Goal: Information Seeking & Learning: Find specific page/section

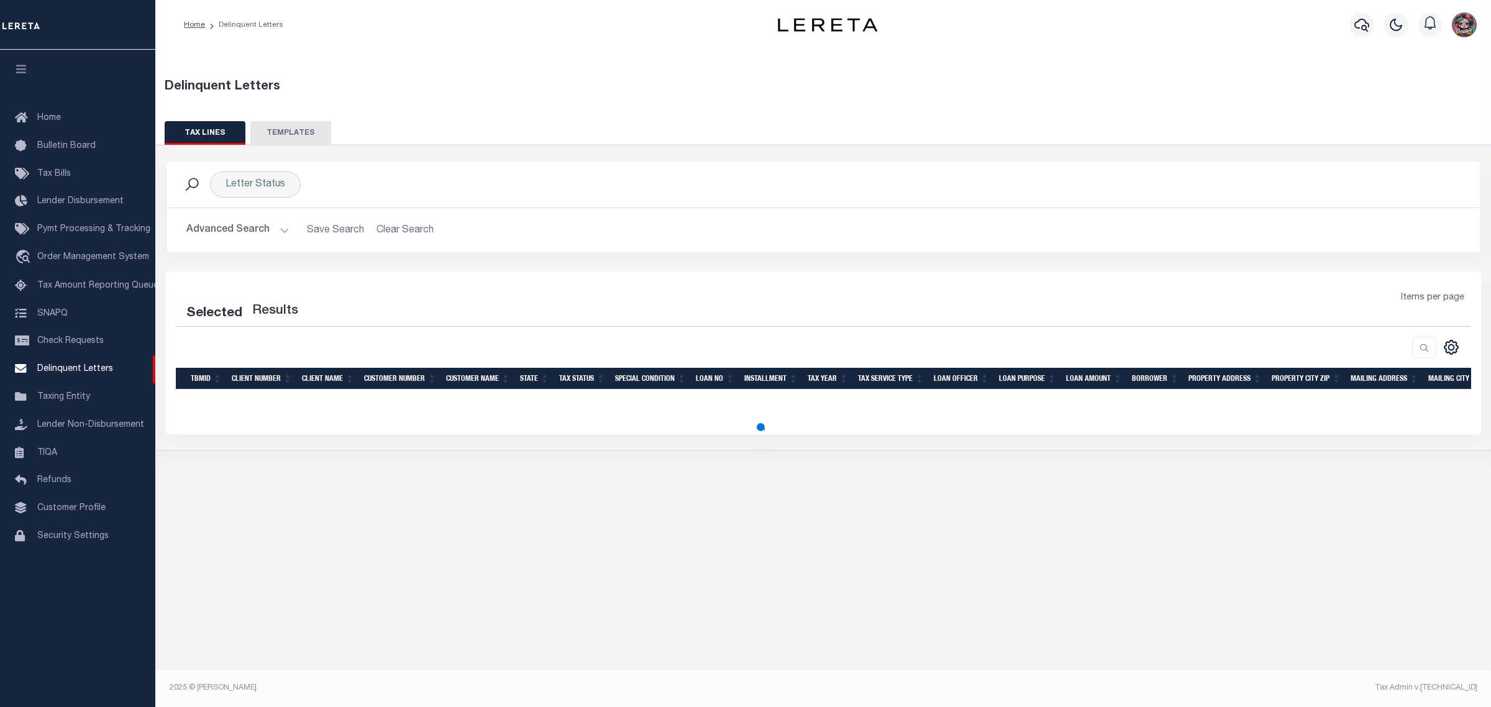
click at [238, 227] on button "Advanced Search" at bounding box center [237, 230] width 103 height 24
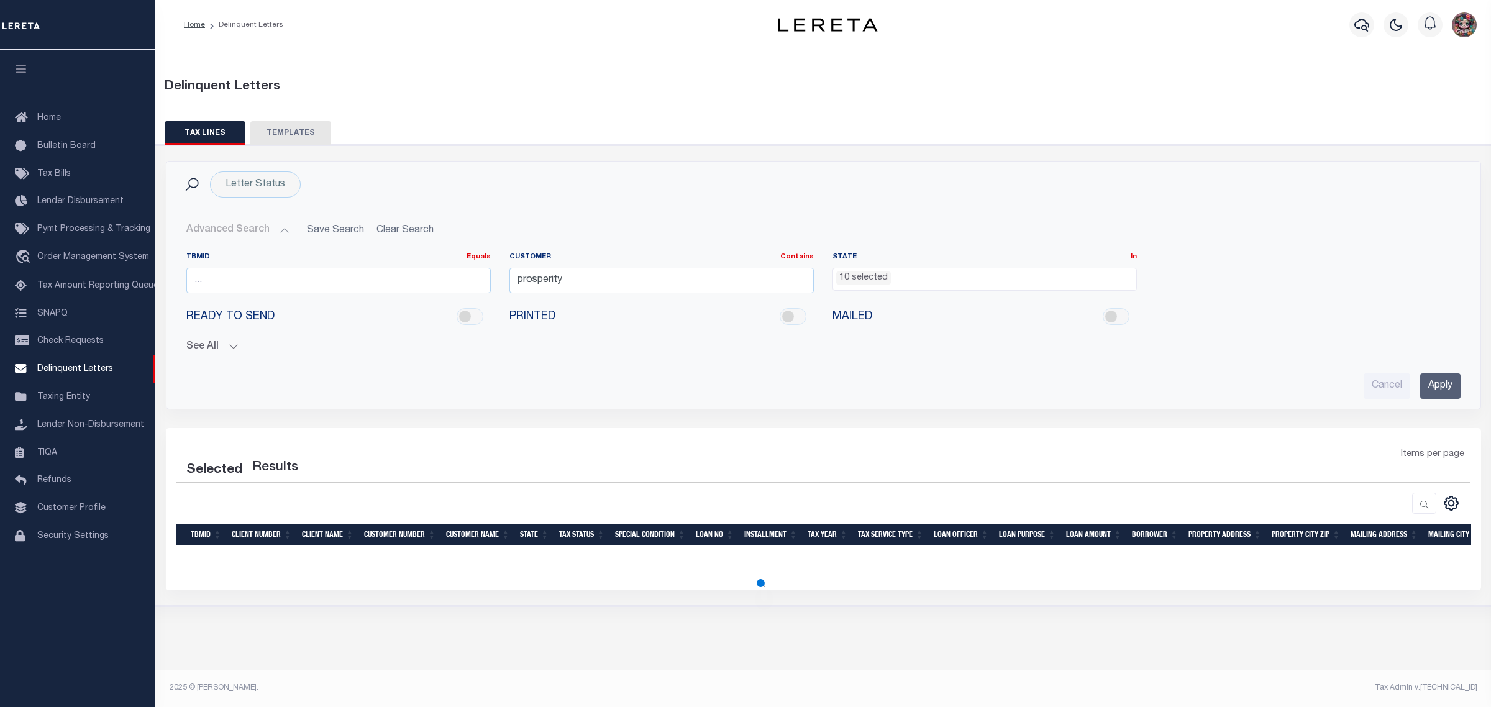
drag, startPoint x: 1427, startPoint y: 390, endPoint x: 1421, endPoint y: 388, distance: 6.9
click at [1427, 390] on input "Apply" at bounding box center [1441, 385] width 40 height 25
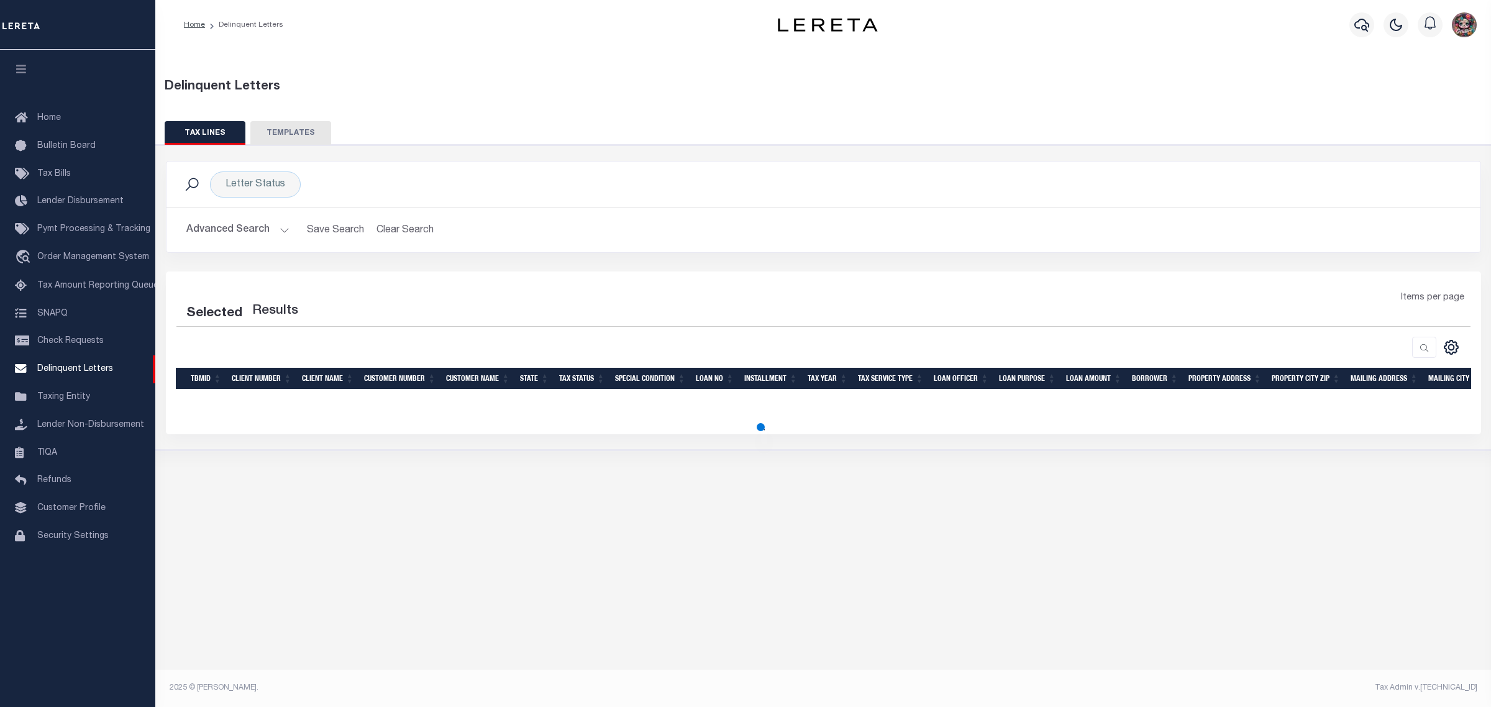
click at [265, 237] on button "Advanced Search" at bounding box center [237, 230] width 103 height 24
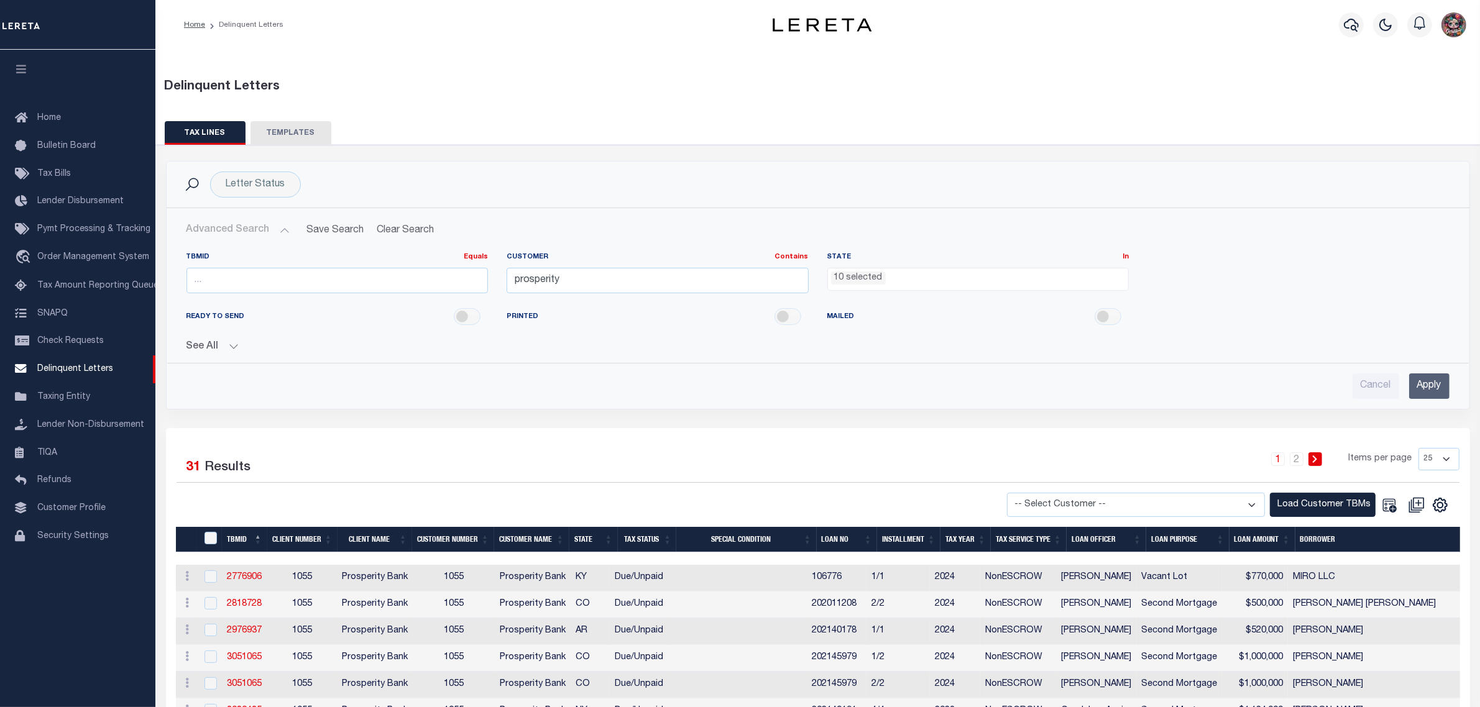
click at [901, 281] on ul "10 selected" at bounding box center [978, 276] width 301 height 17
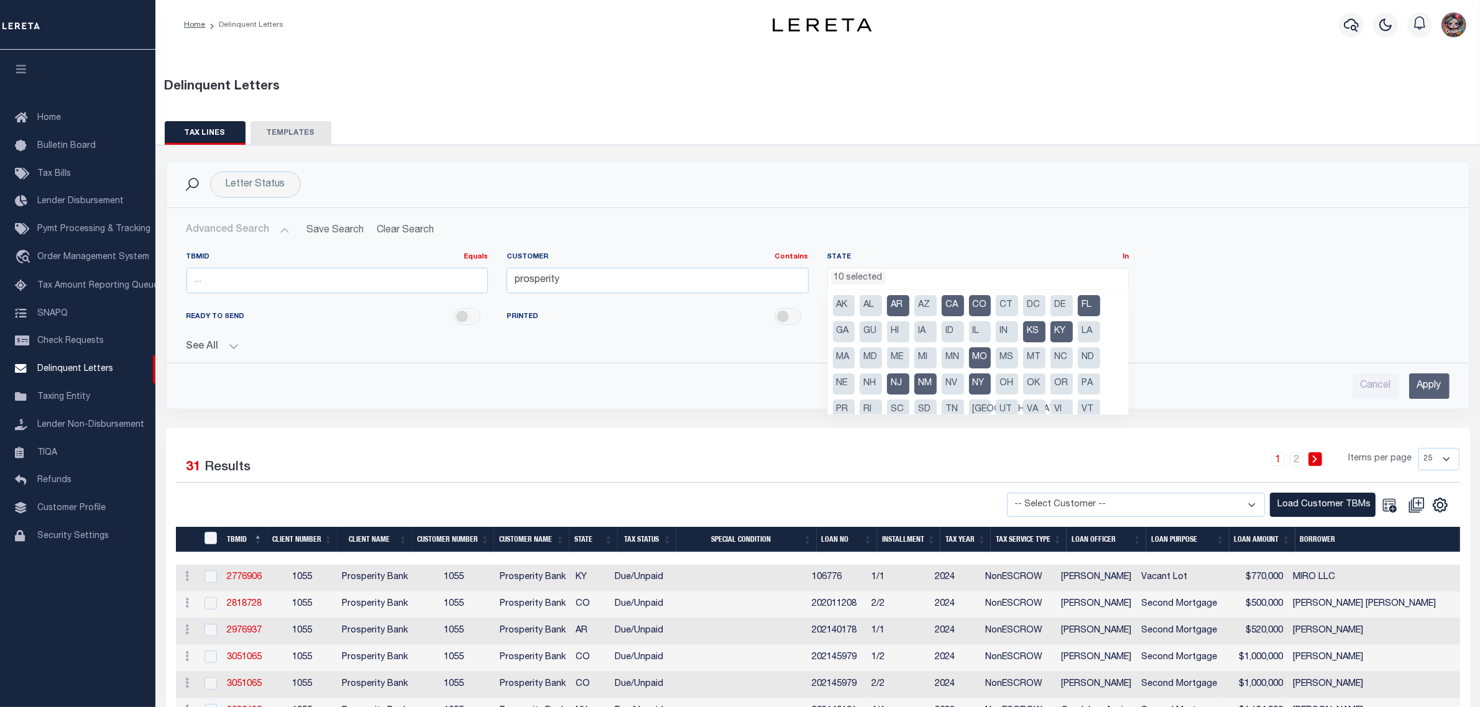
click at [905, 303] on li "AR" at bounding box center [898, 305] width 22 height 21
drag, startPoint x: 948, startPoint y: 304, endPoint x: 967, endPoint y: 305, distance: 18.7
click at [951, 304] on li "CA" at bounding box center [952, 305] width 22 height 21
click at [980, 305] on li "CO" at bounding box center [980, 305] width 22 height 21
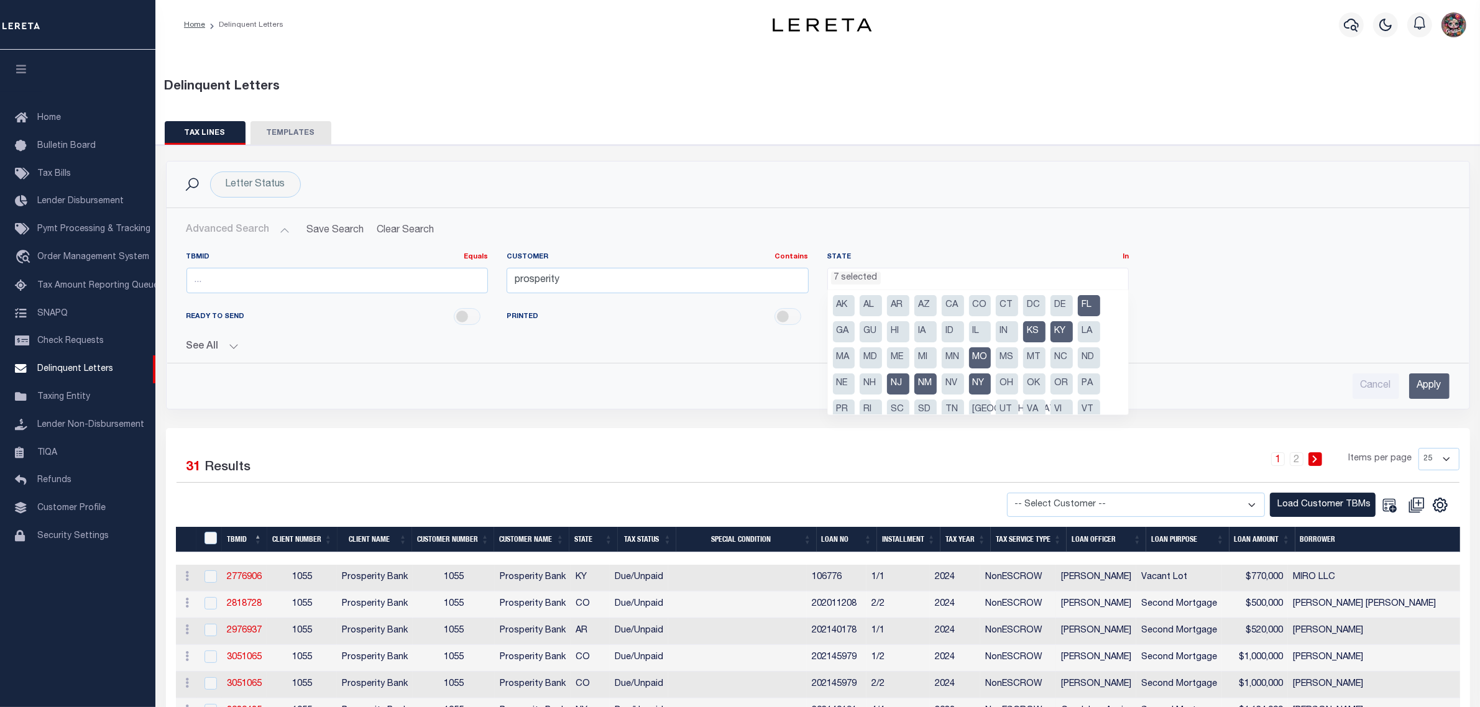
click at [1087, 305] on li "FL" at bounding box center [1089, 305] width 22 height 21
drag, startPoint x: 1055, startPoint y: 341, endPoint x: 1036, endPoint y: 332, distance: 19.7
click at [1055, 341] on li "KY" at bounding box center [1061, 331] width 22 height 21
click at [1028, 333] on li "KS" at bounding box center [1034, 331] width 22 height 21
click at [983, 354] on li "MO" at bounding box center [980, 357] width 22 height 21
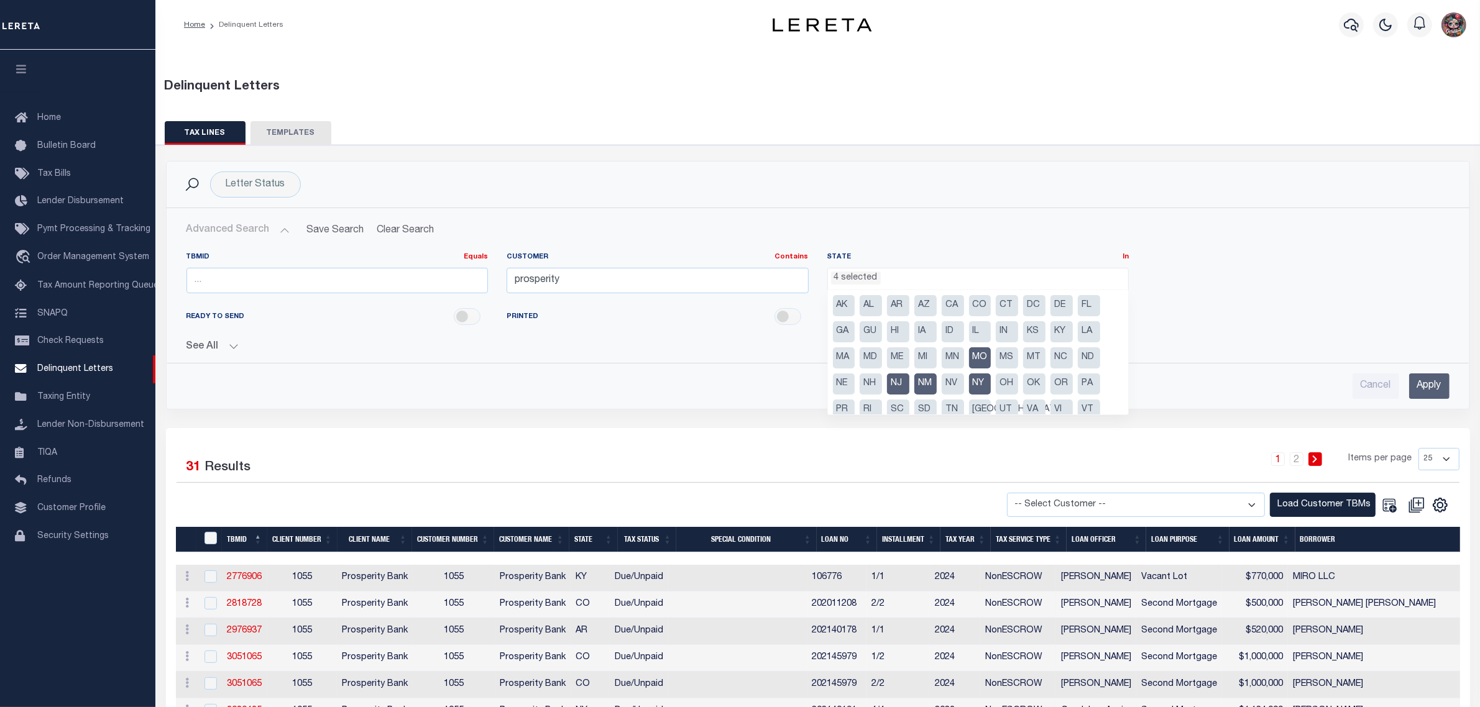
select select "NJ"
drag, startPoint x: 976, startPoint y: 381, endPoint x: 902, endPoint y: 385, distance: 74.1
click at [976, 381] on li "NY" at bounding box center [980, 383] width 22 height 21
click at [928, 383] on li "NM" at bounding box center [925, 383] width 22 height 21
click at [897, 380] on li "NJ" at bounding box center [898, 383] width 22 height 21
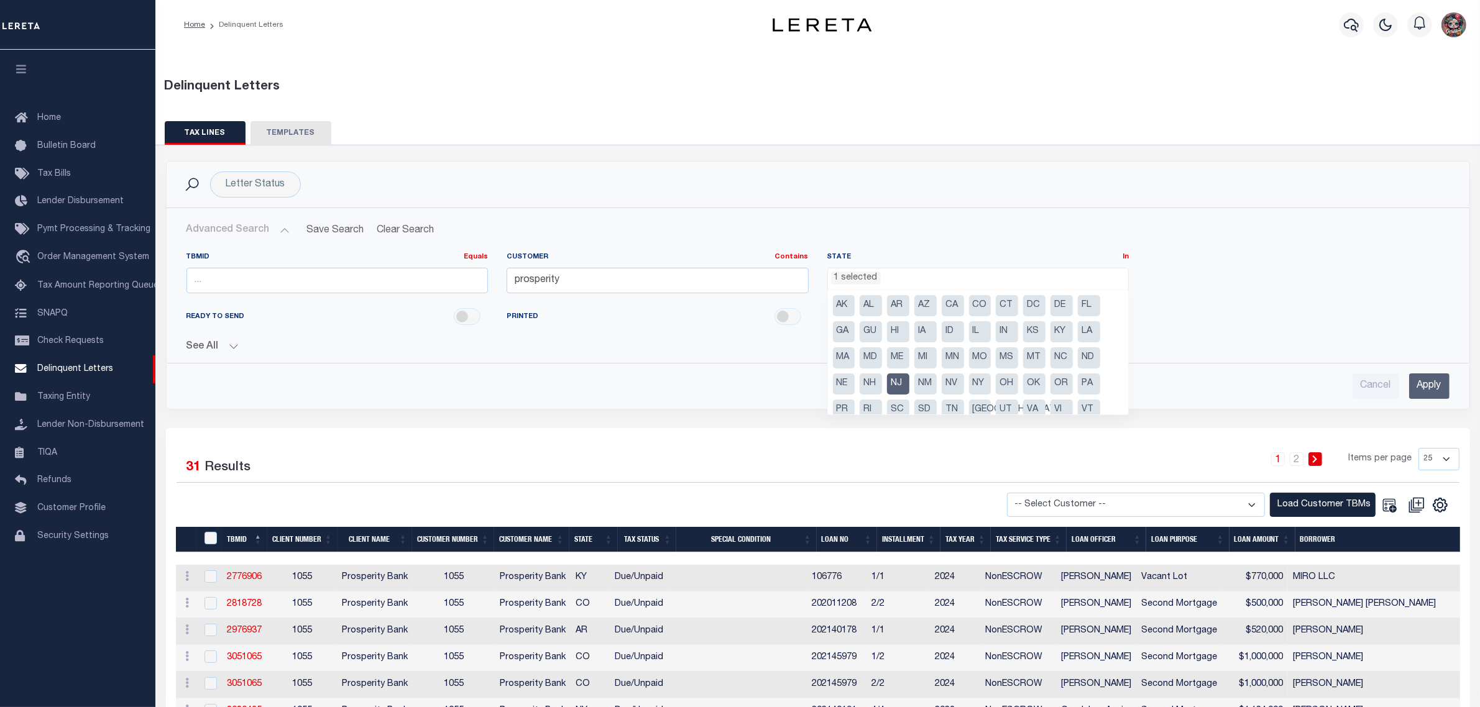
select select
click at [1219, 290] on div "TBMID Equals Equals Is Not Equal To Is Greater Than Is Less Than Customer Conta…" at bounding box center [817, 277] width 1281 height 51
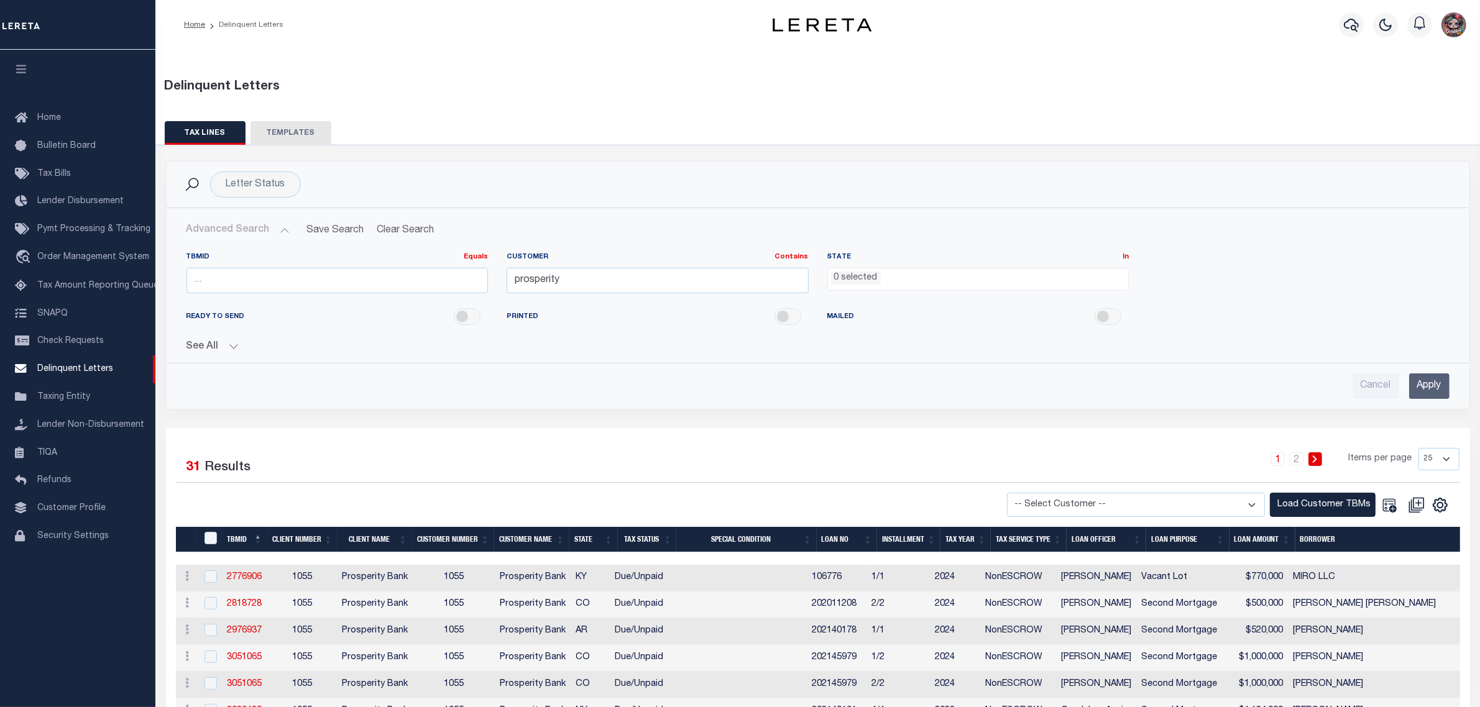
click at [1415, 381] on input "Apply" at bounding box center [1429, 385] width 40 height 25
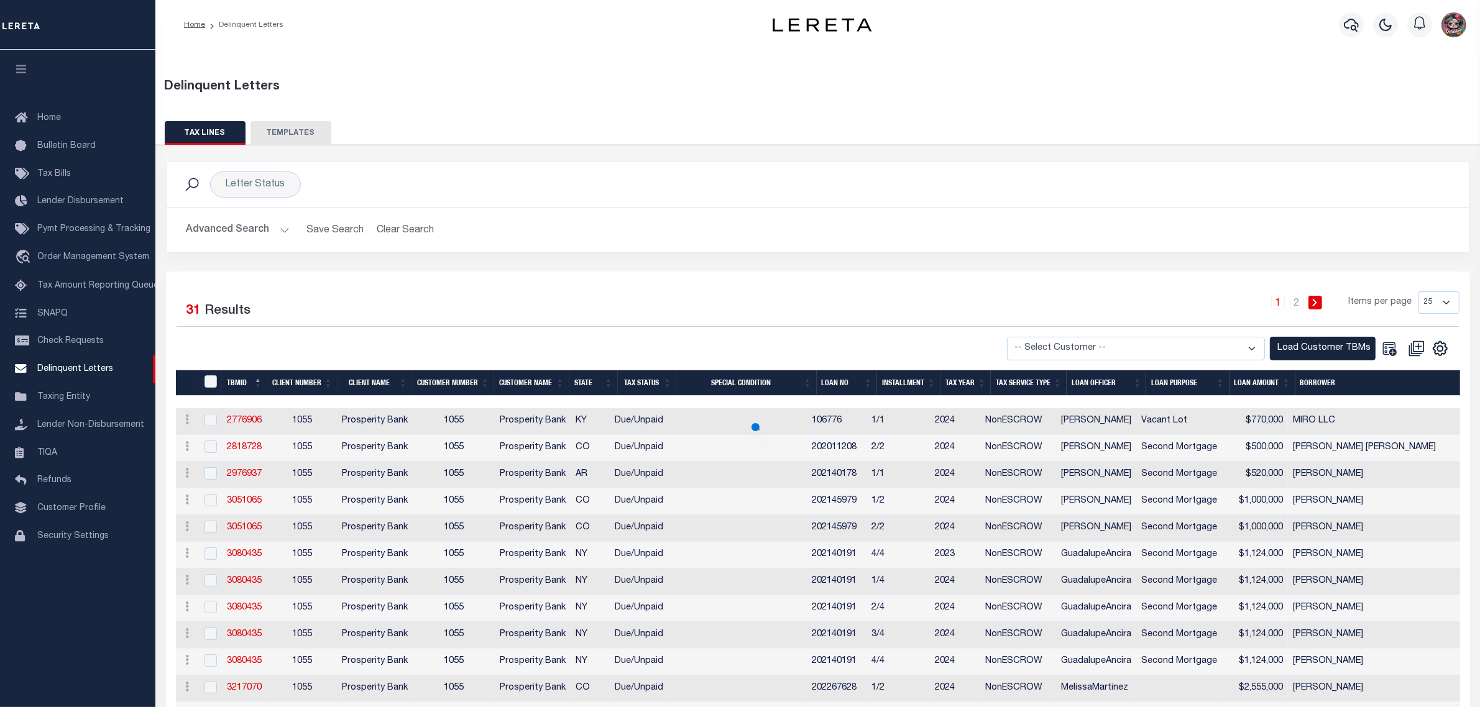
click at [1083, 352] on select "-- Select Customer -- Accumatch - Refunds All In Credit Union Amarillo National…" at bounding box center [1136, 349] width 258 height 24
select select "1055"
click at [1018, 337] on select "-- Select Customer -- Accumatch - Refunds All In Credit Union Amarillo National…" at bounding box center [1136, 349] width 258 height 24
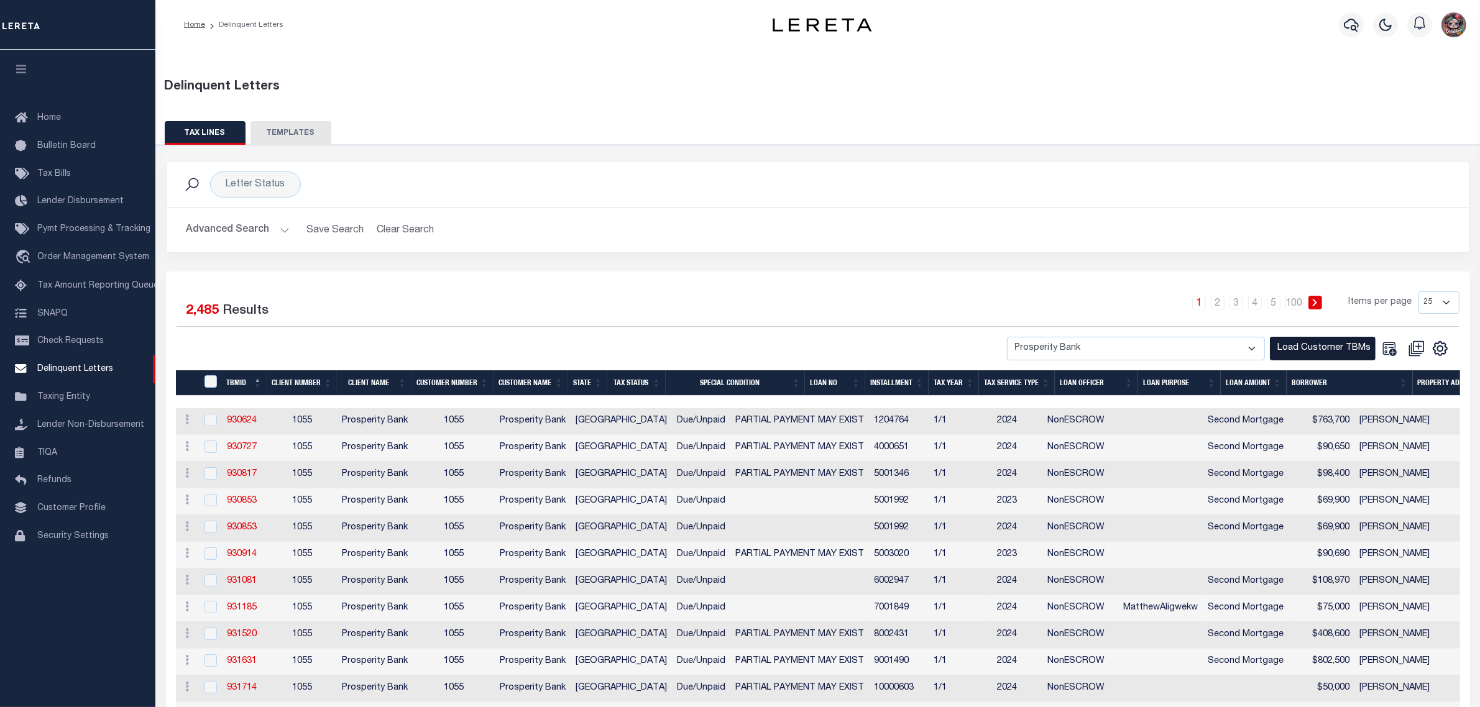
click at [1327, 353] on button "Load Customer TBMs" at bounding box center [1323, 349] width 106 height 24
click at [548, 313] on div "1 2 3 4 5 … 100 Items per page 25 50 100 500 1000" at bounding box center [980, 307] width 958 height 32
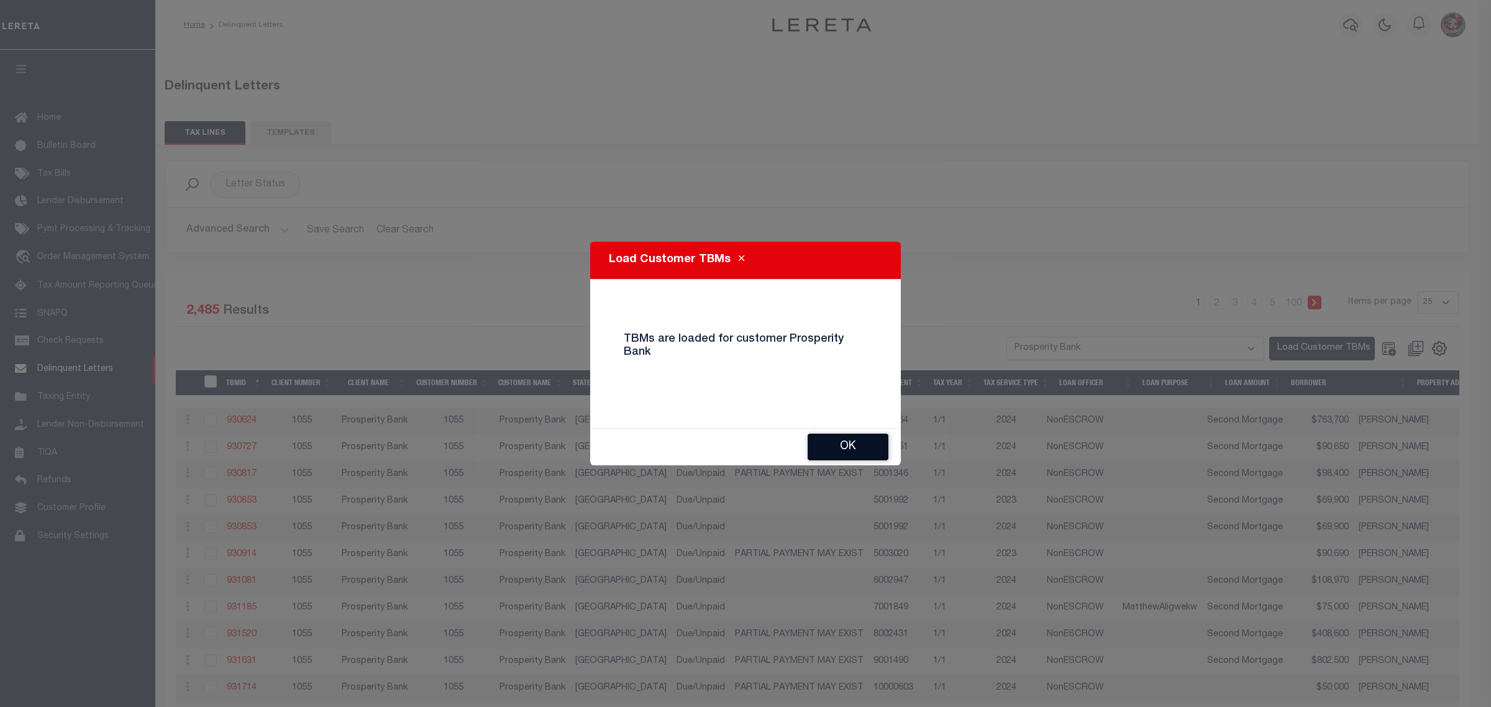
click at [848, 439] on button "Ok" at bounding box center [848, 447] width 81 height 27
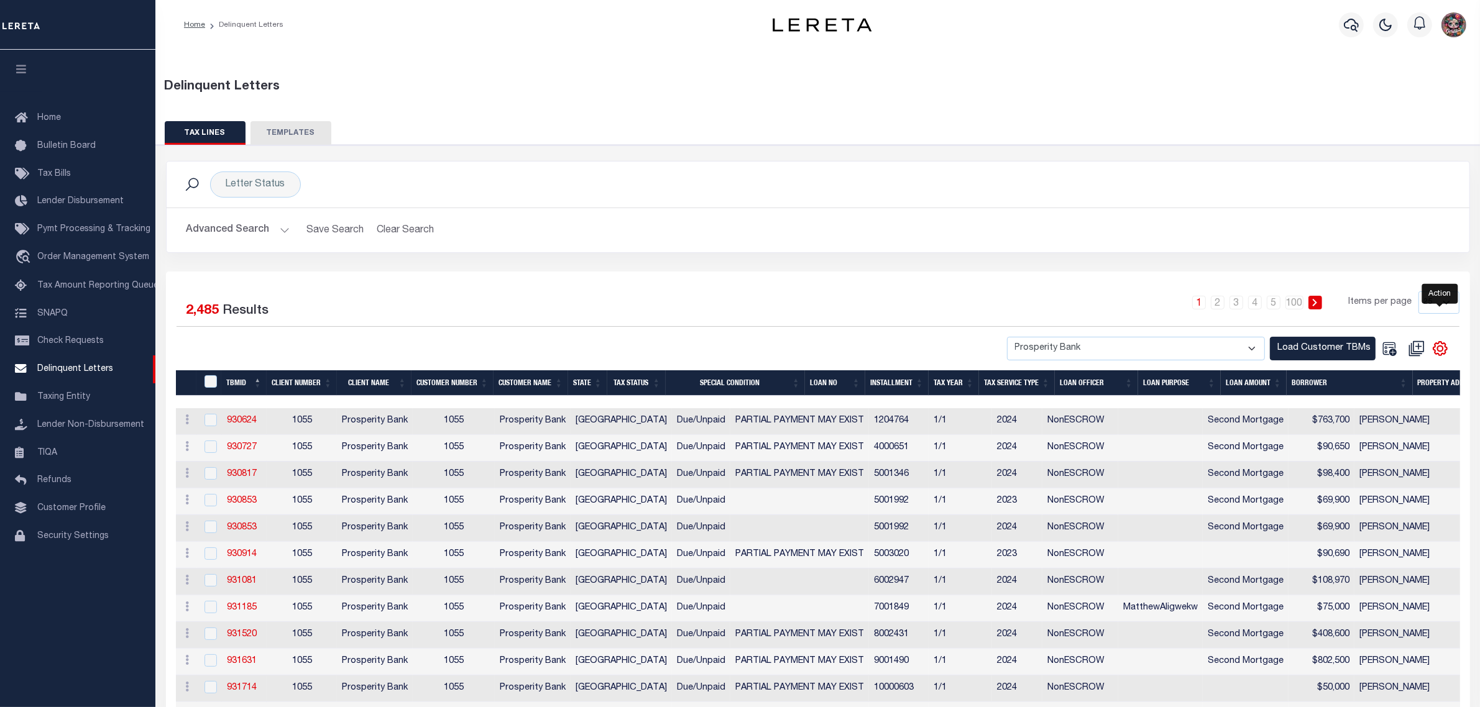
click at [1440, 349] on icon "" at bounding box center [1440, 349] width 16 height 16
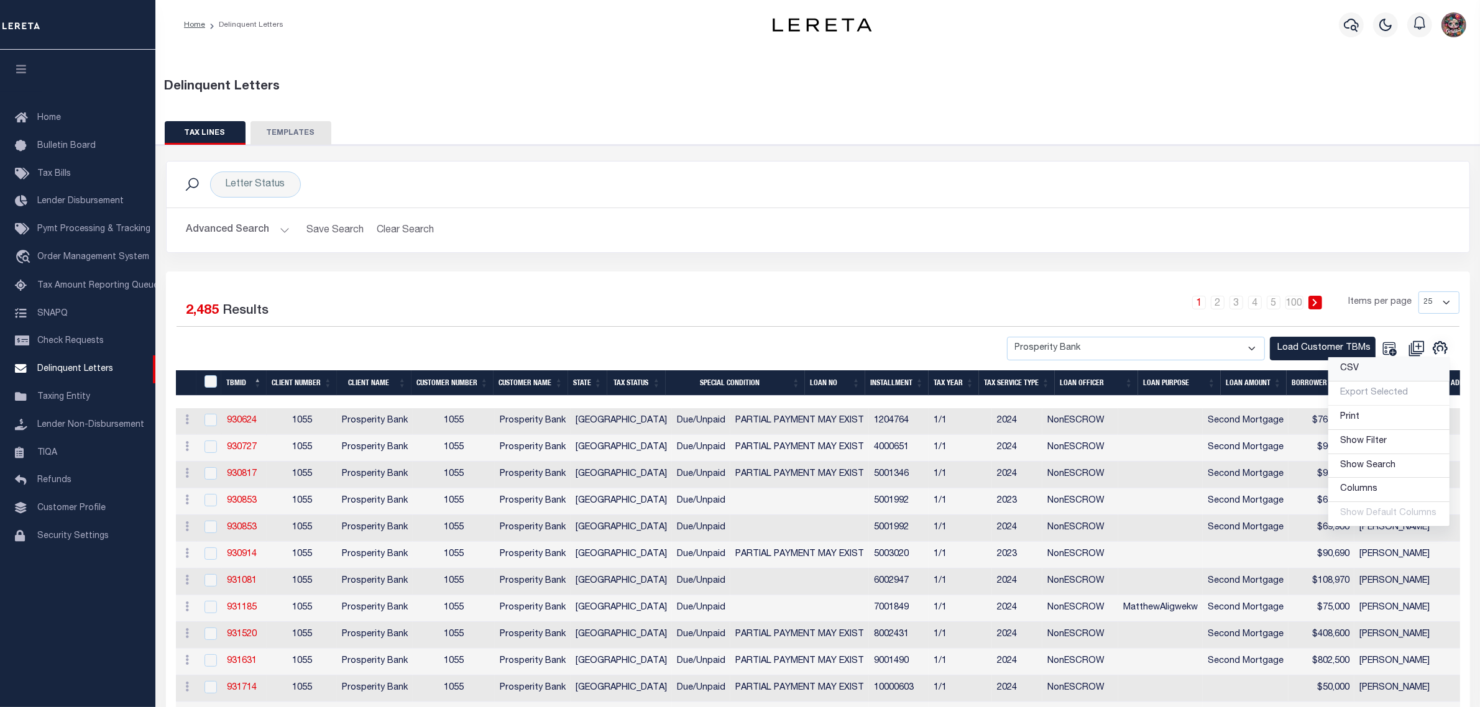
click at [1370, 370] on link "CSV" at bounding box center [1388, 369] width 121 height 24
